Goal: Find specific page/section: Find specific page/section

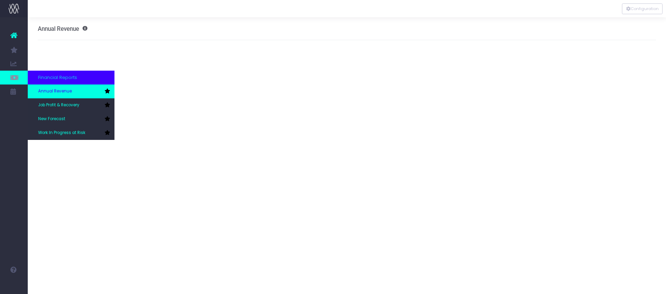
click at [50, 91] on span "Annual Revenue" at bounding box center [55, 91] width 34 height 6
click at [72, 86] on link "Annual Revenue" at bounding box center [71, 92] width 87 height 14
click at [53, 98] on link "Annual Revenue" at bounding box center [71, 92] width 87 height 14
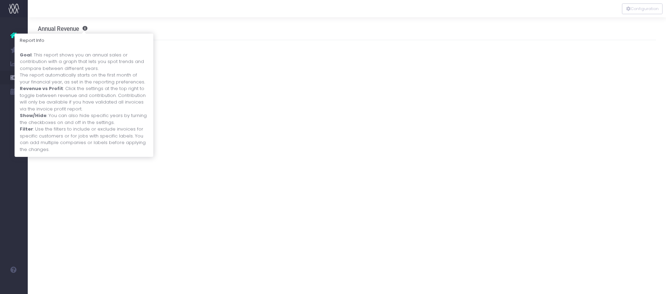
click at [87, 29] on span at bounding box center [83, 28] width 8 height 5
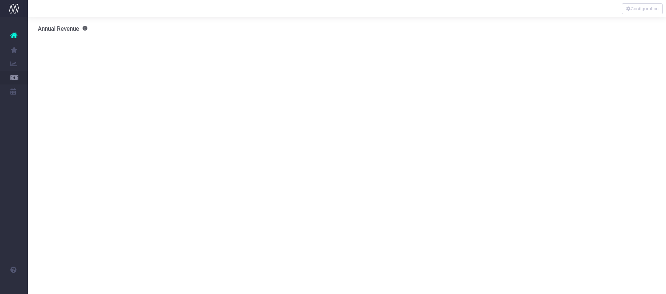
click at [162, 9] on div at bounding box center [347, 8] width 638 height 17
